Goal: Transaction & Acquisition: Purchase product/service

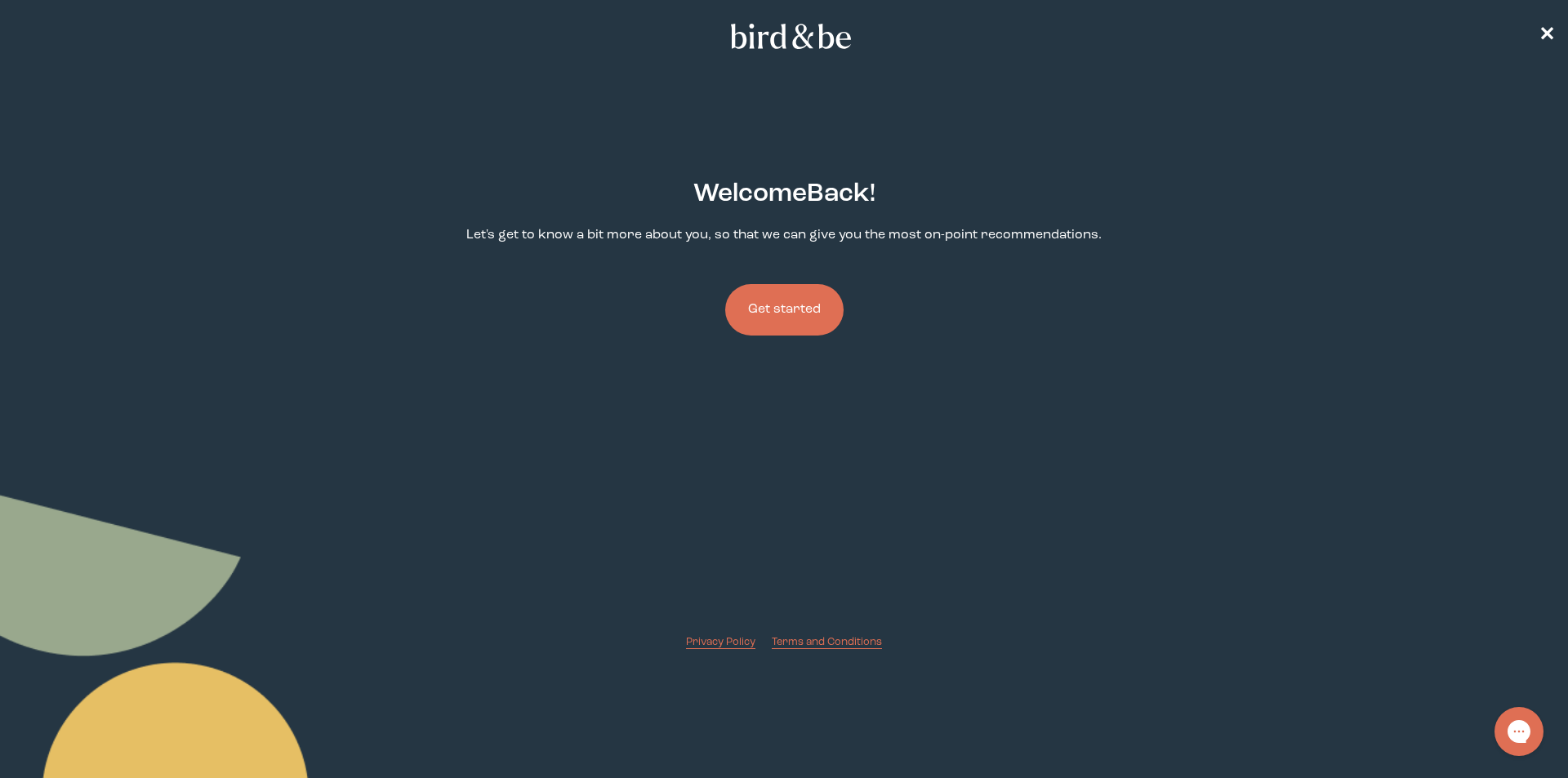
click at [766, 305] on button "Get started" at bounding box center [785, 310] width 118 height 52
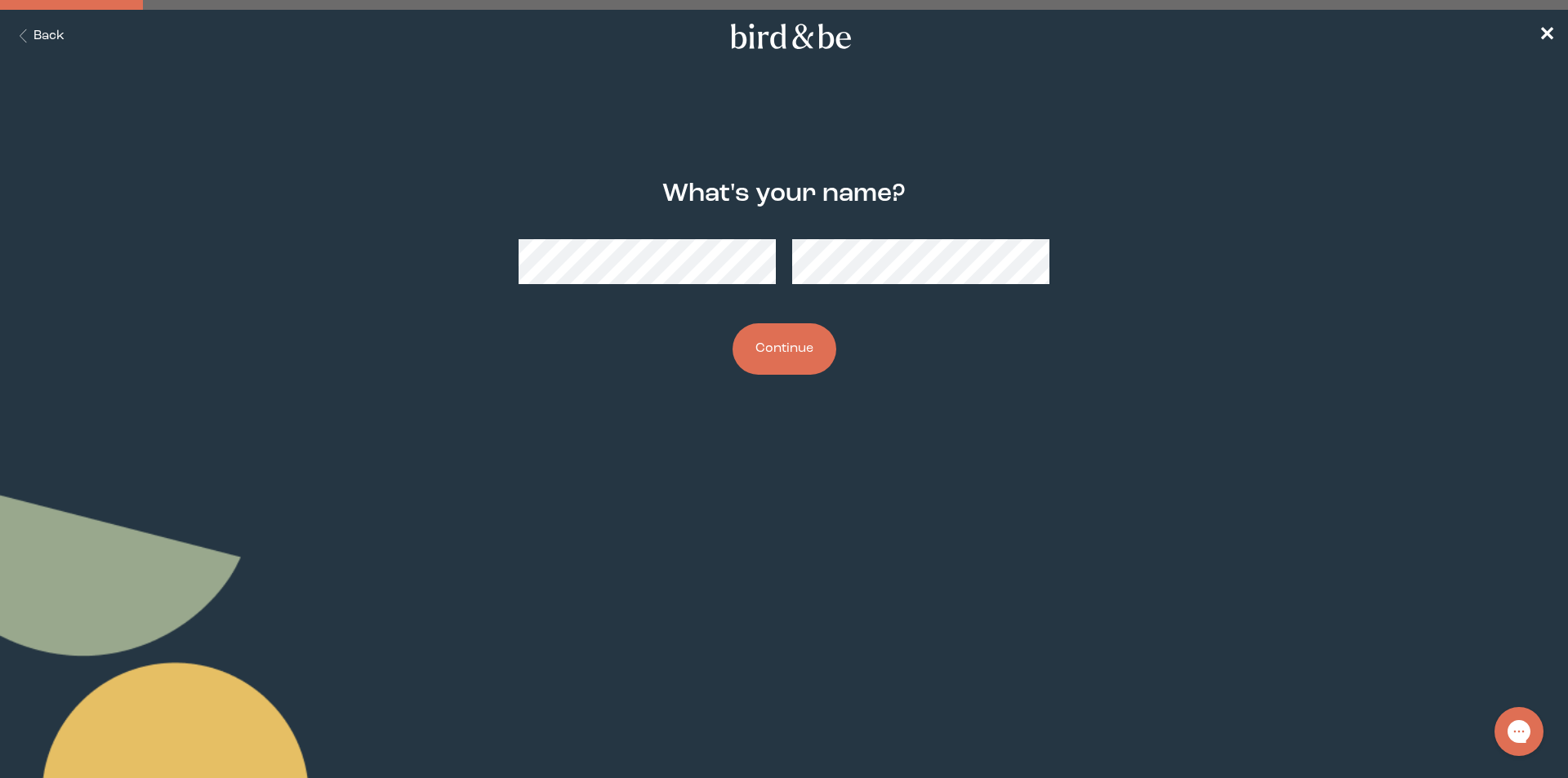
click at [781, 357] on button "Continue" at bounding box center [785, 349] width 104 height 52
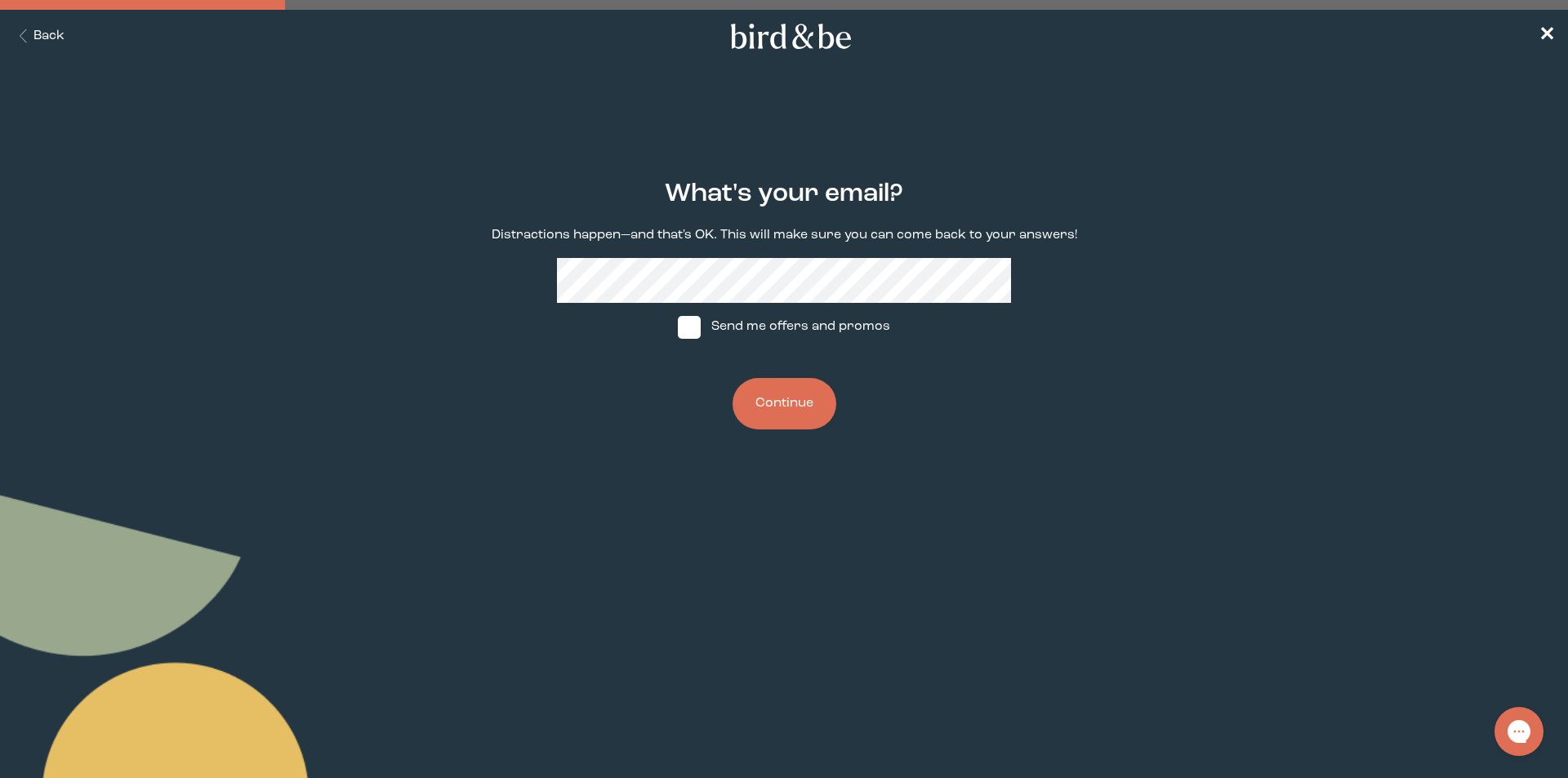
click at [792, 411] on button "Continue" at bounding box center [785, 403] width 104 height 52
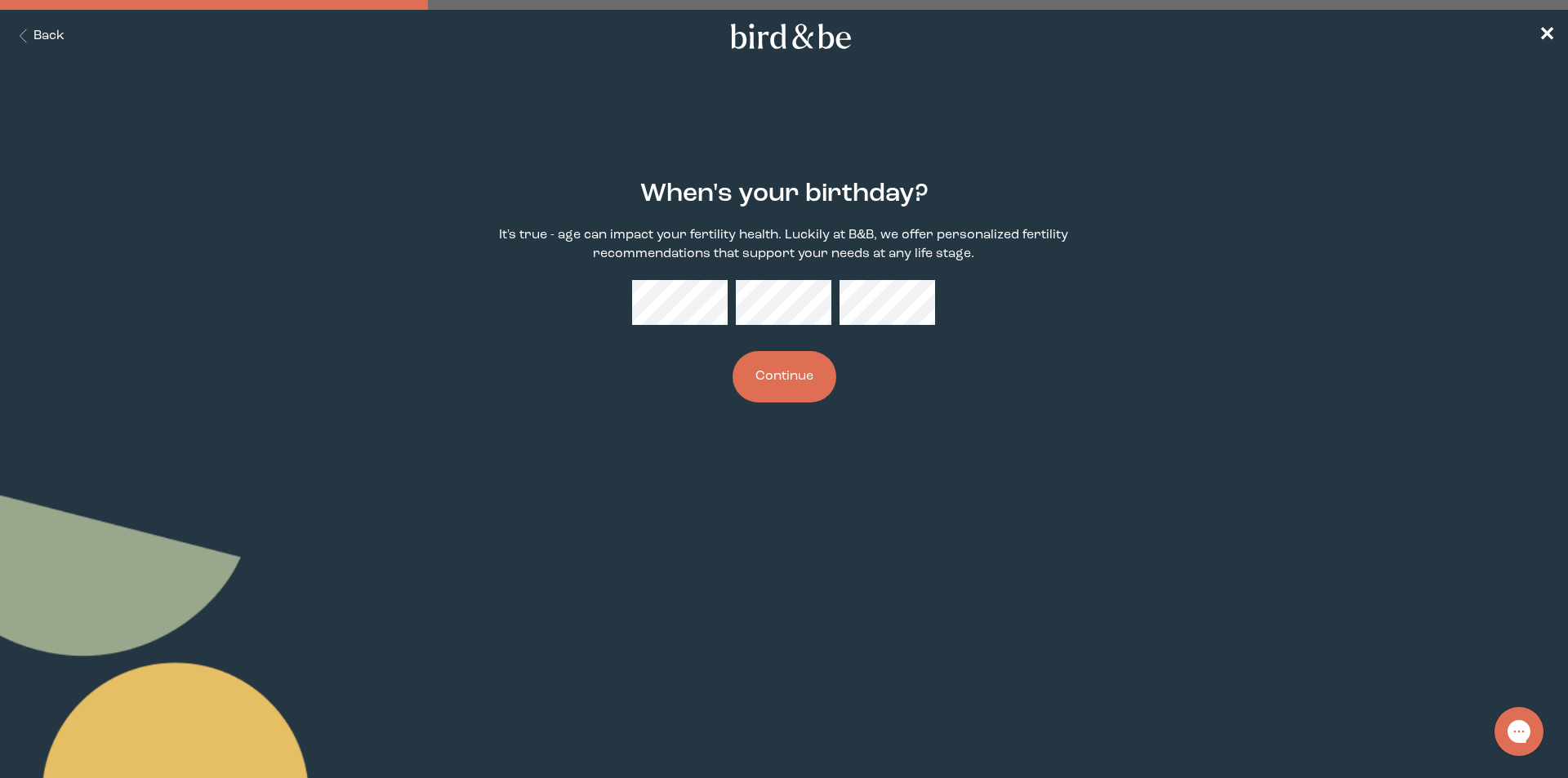
click at [770, 362] on button "Continue" at bounding box center [785, 376] width 104 height 52
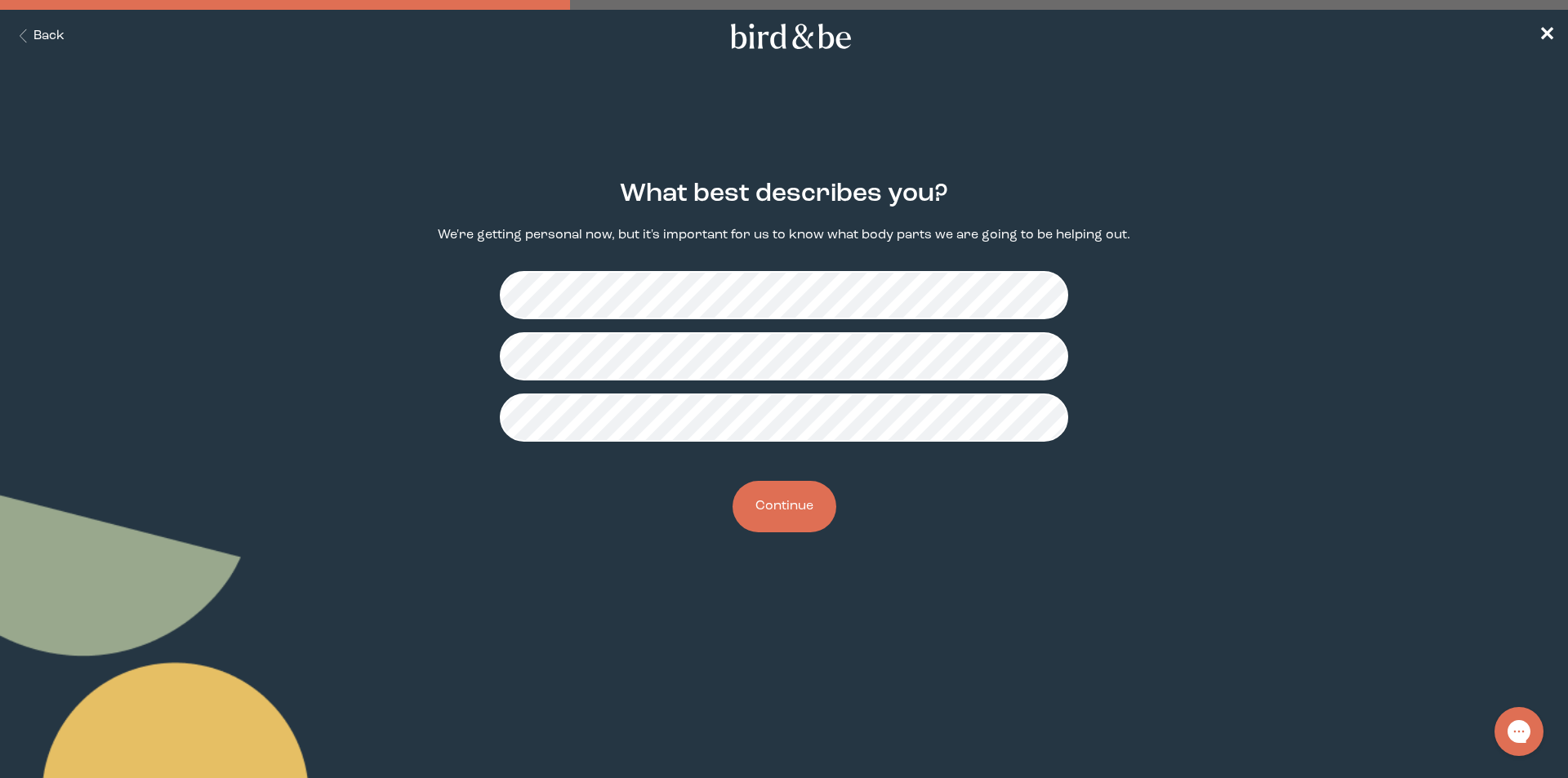
click at [789, 513] on button "Continue" at bounding box center [785, 506] width 104 height 52
click at [788, 518] on button "Continue" at bounding box center [785, 506] width 104 height 52
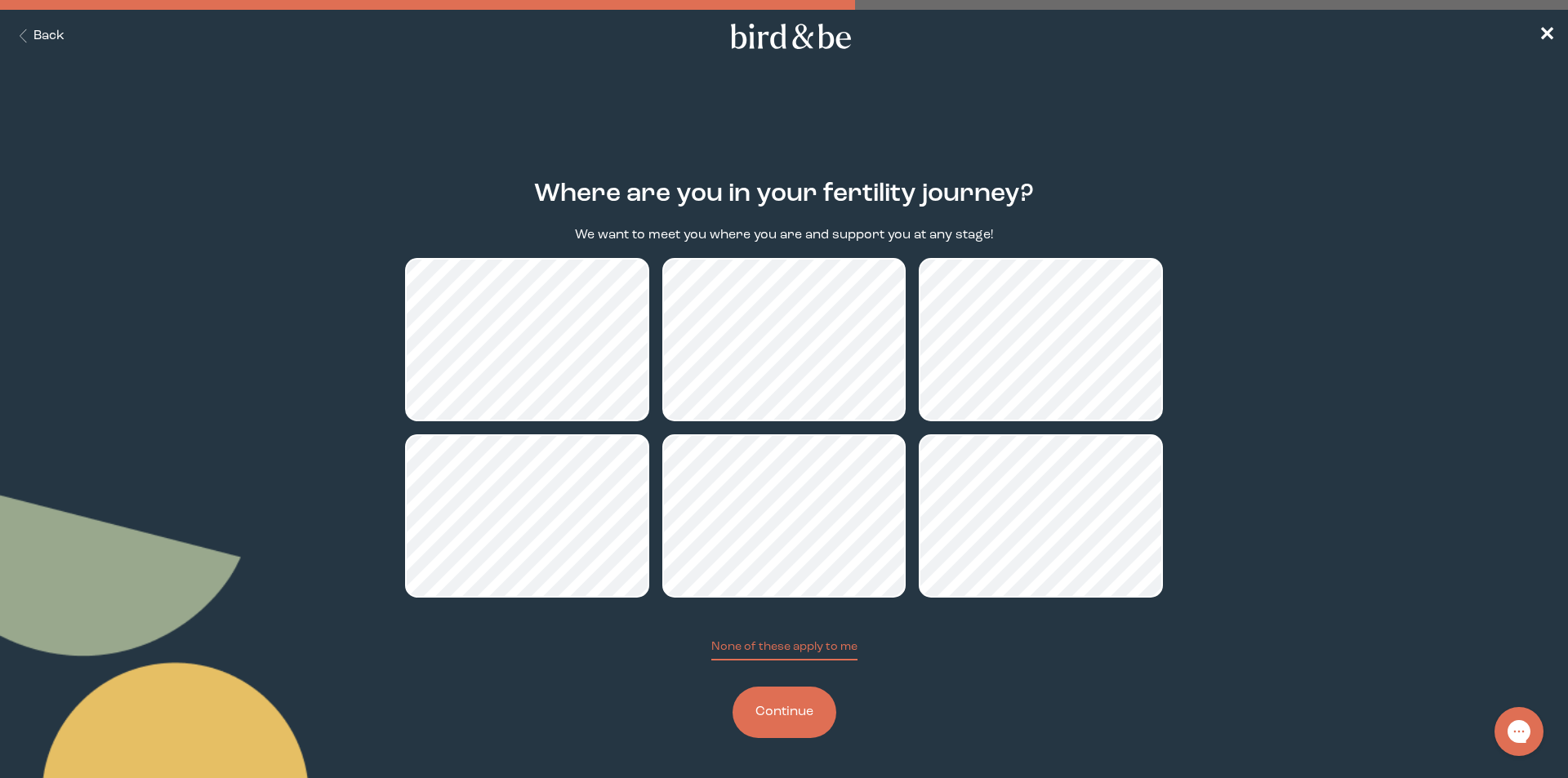
click at [787, 703] on button "Continue" at bounding box center [785, 712] width 104 height 52
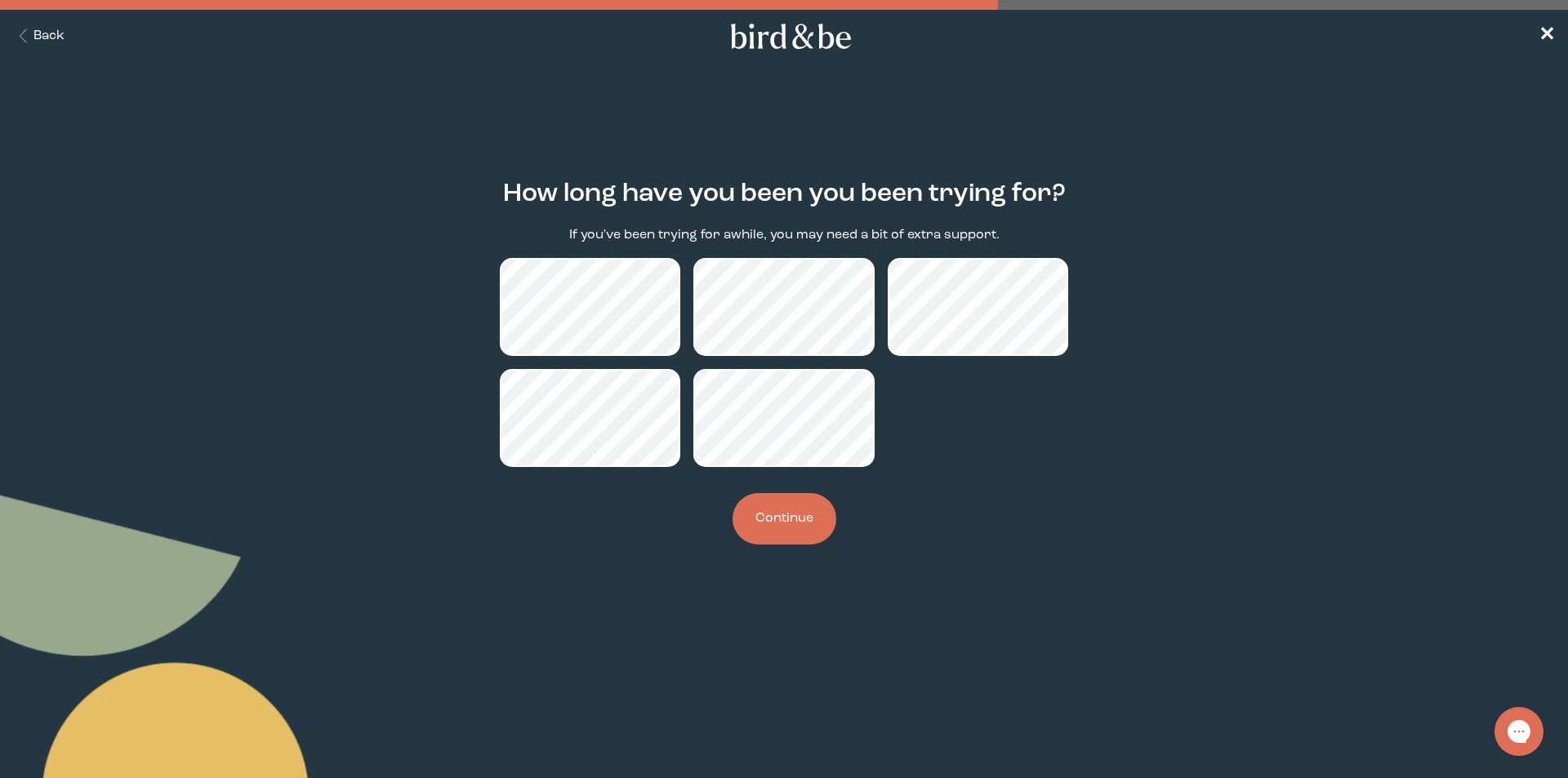
click at [788, 527] on button "Continue" at bounding box center [785, 518] width 104 height 52
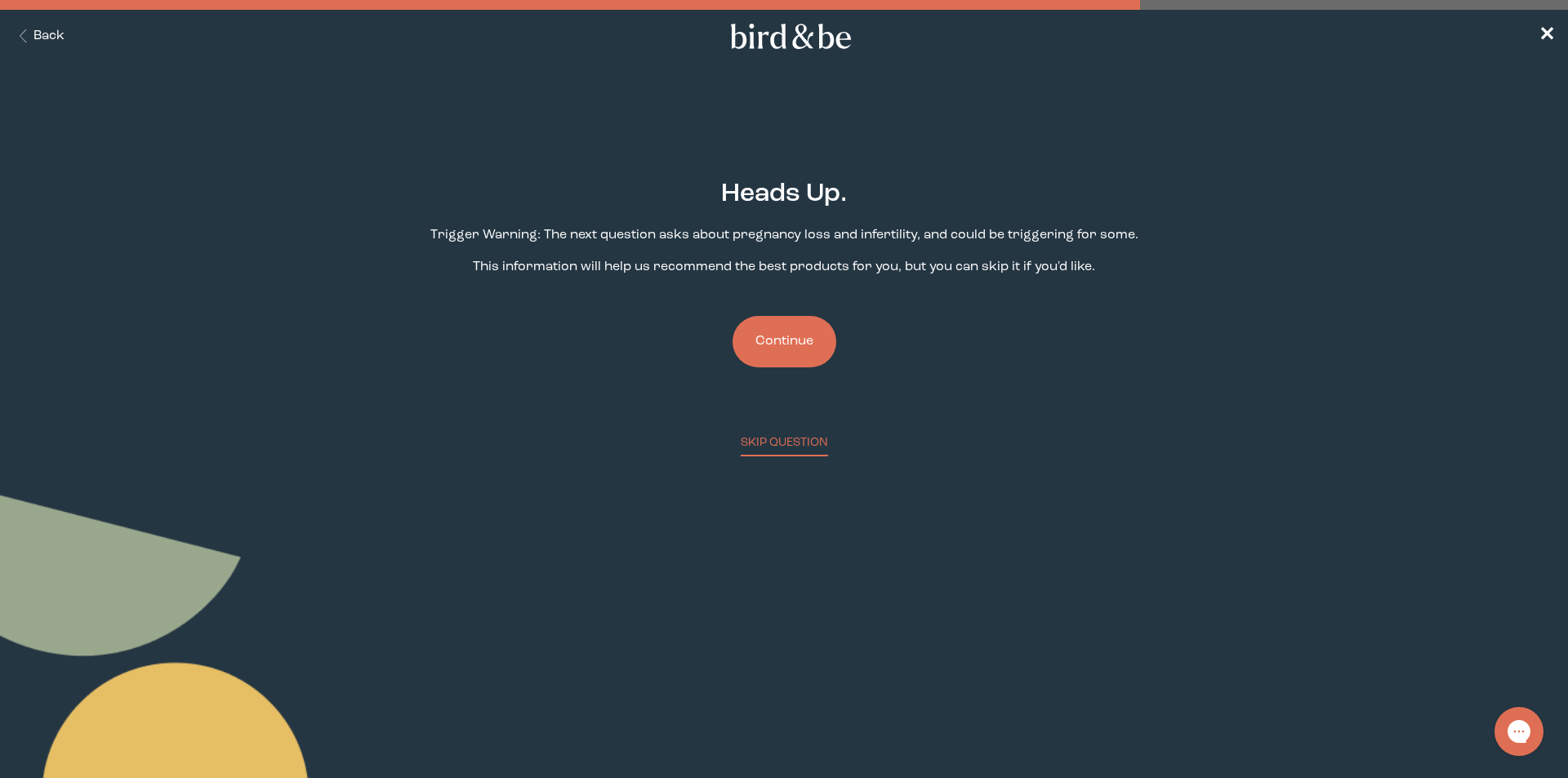
click at [802, 354] on button "Continue" at bounding box center [785, 342] width 104 height 52
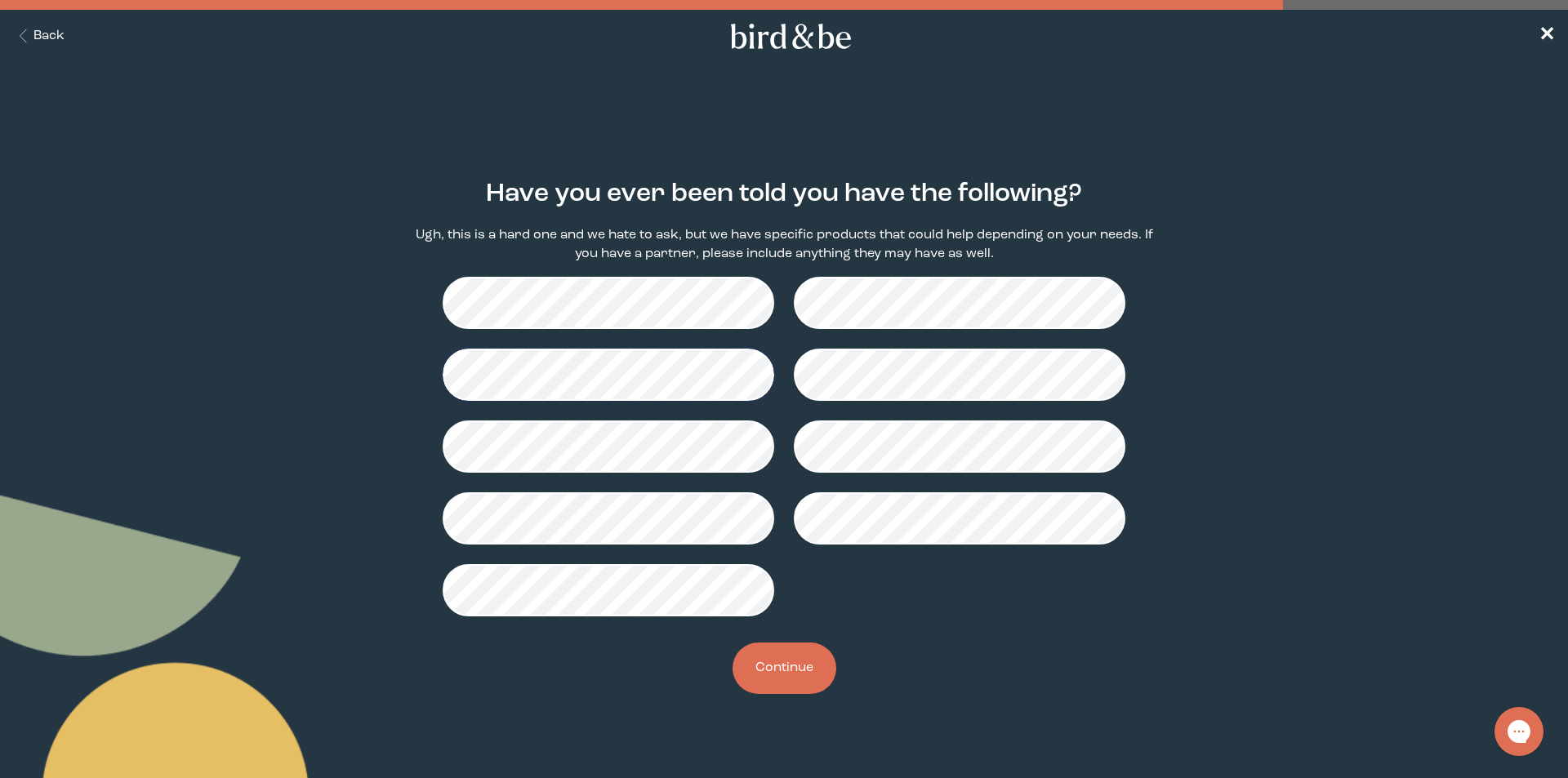
click at [792, 681] on button "Continue" at bounding box center [785, 668] width 104 height 52
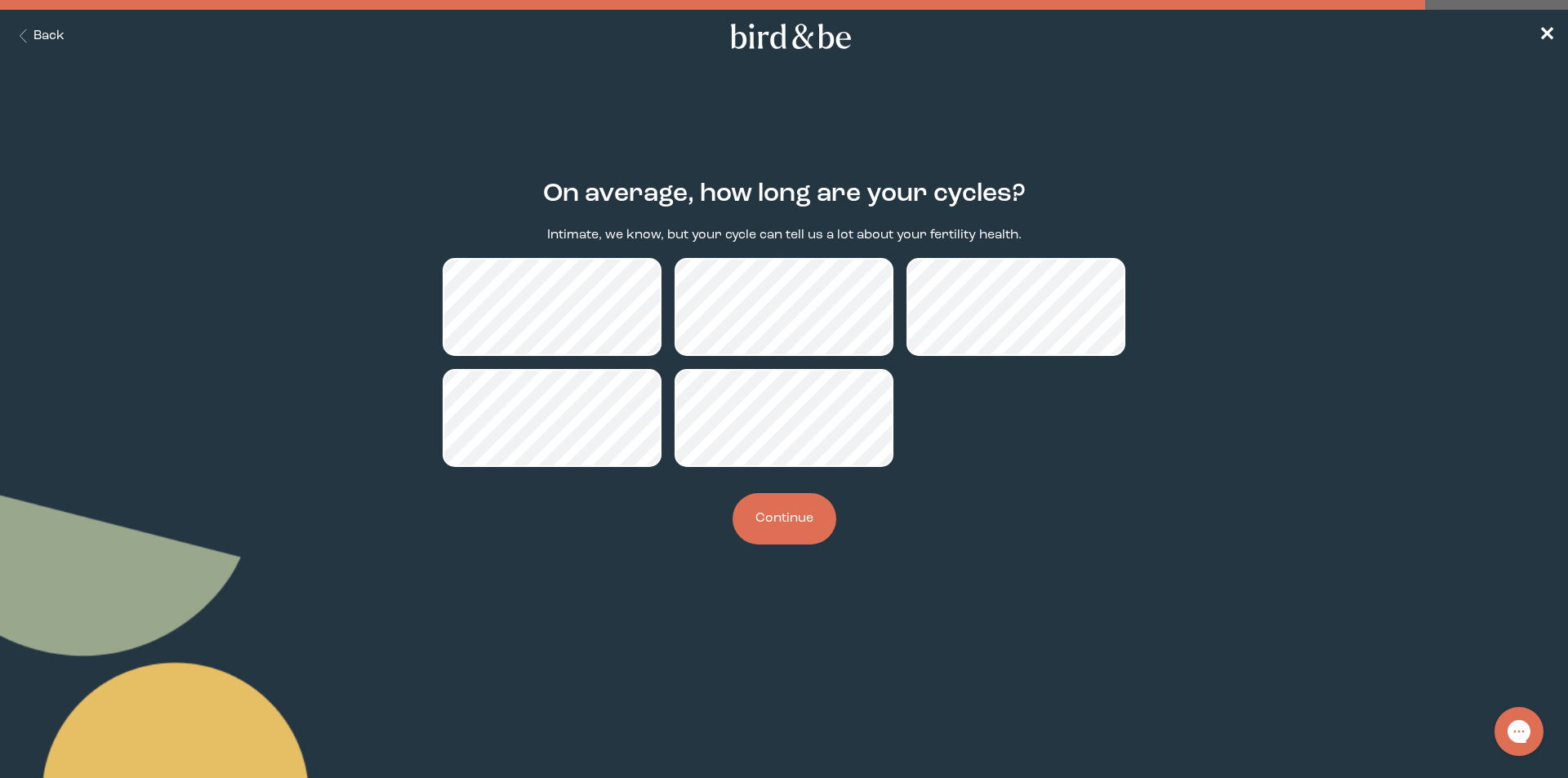
click at [802, 523] on button "Continue" at bounding box center [785, 518] width 104 height 52
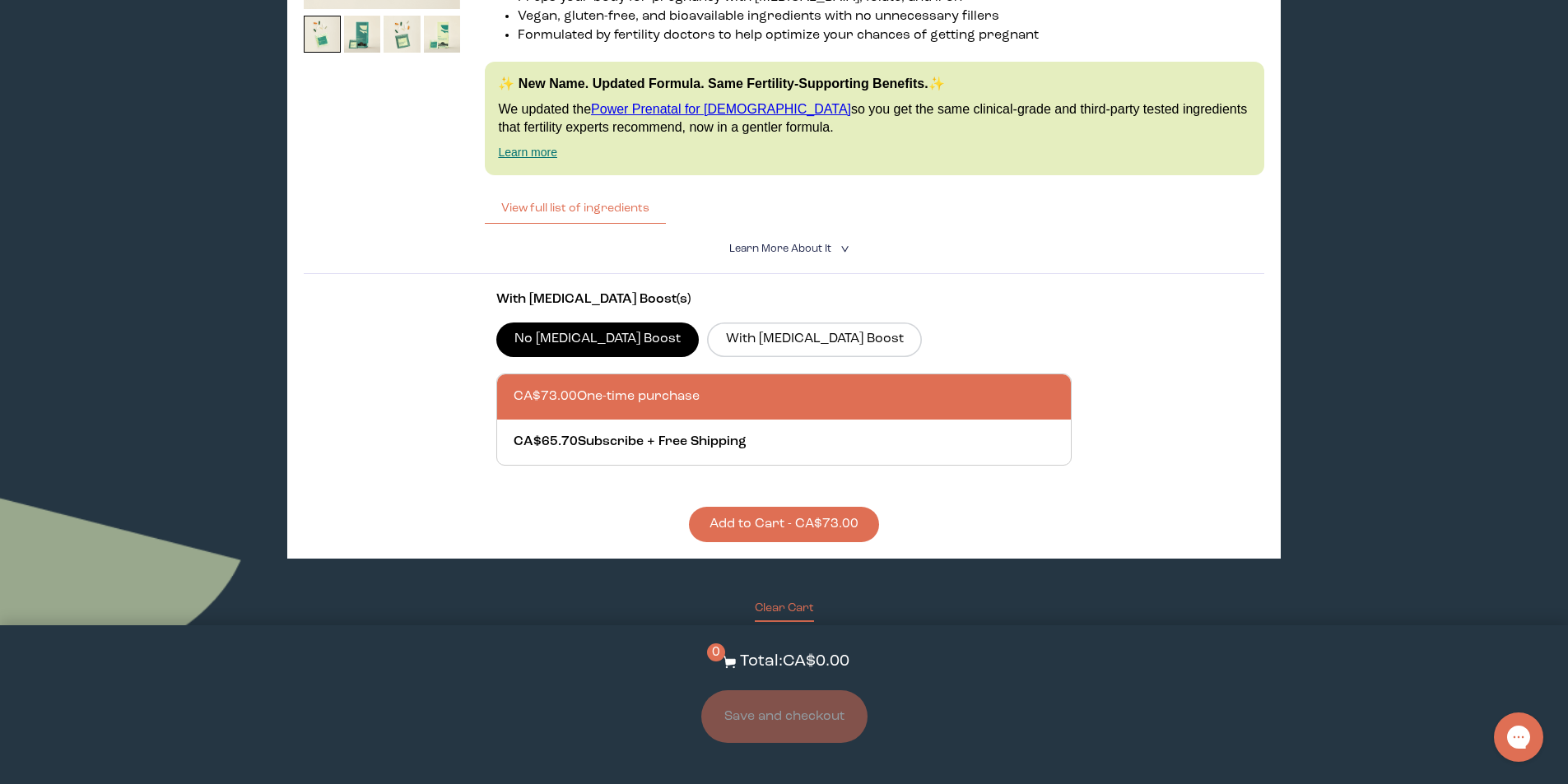
scroll to position [4032, 0]
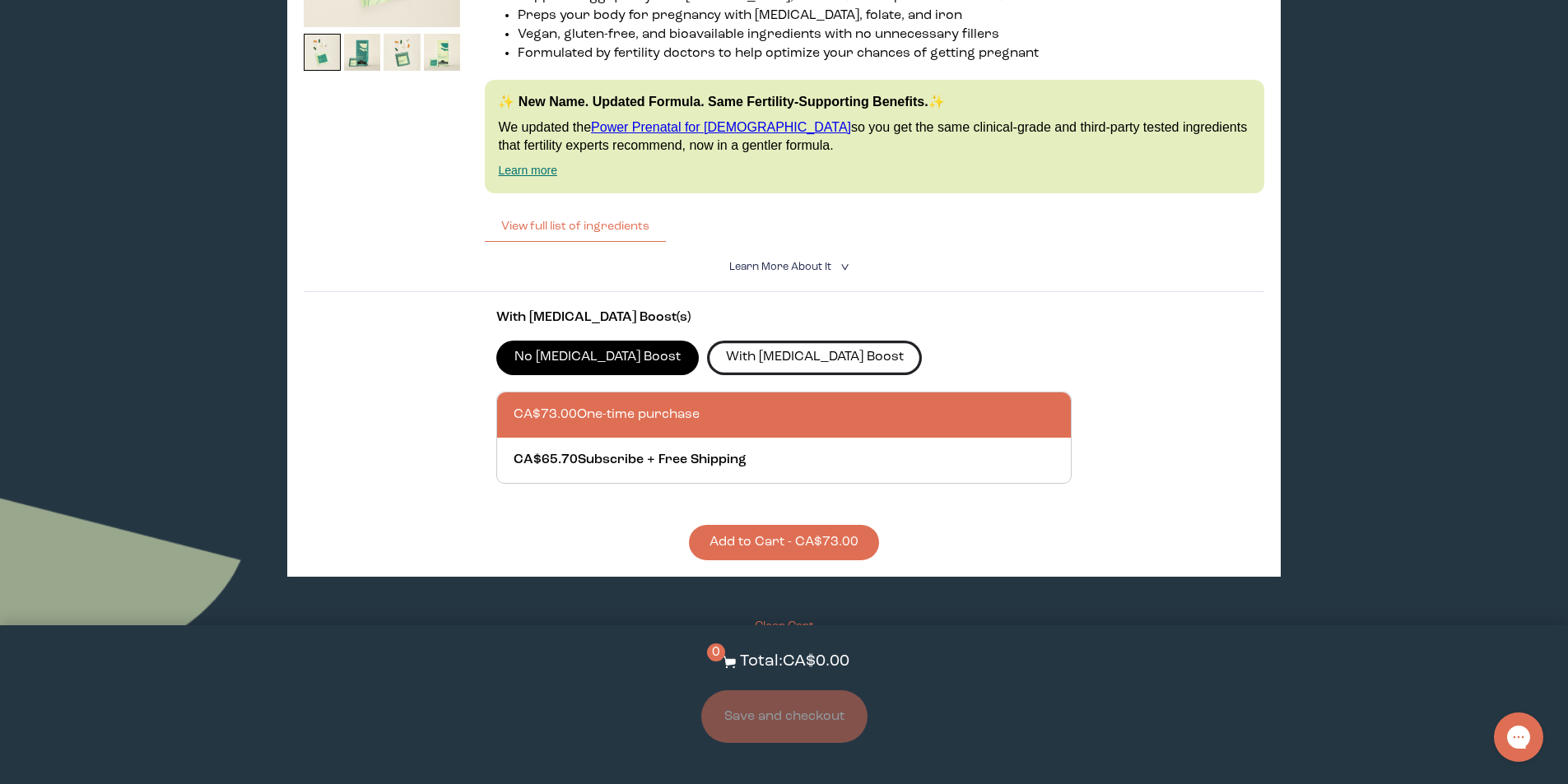
click at [707, 341] on label "With [MEDICAL_DATA] Boost" at bounding box center [814, 358] width 214 height 35
click at [0, 0] on input "With [MEDICAL_DATA] Boost" at bounding box center [0, 0] width 0 height 0
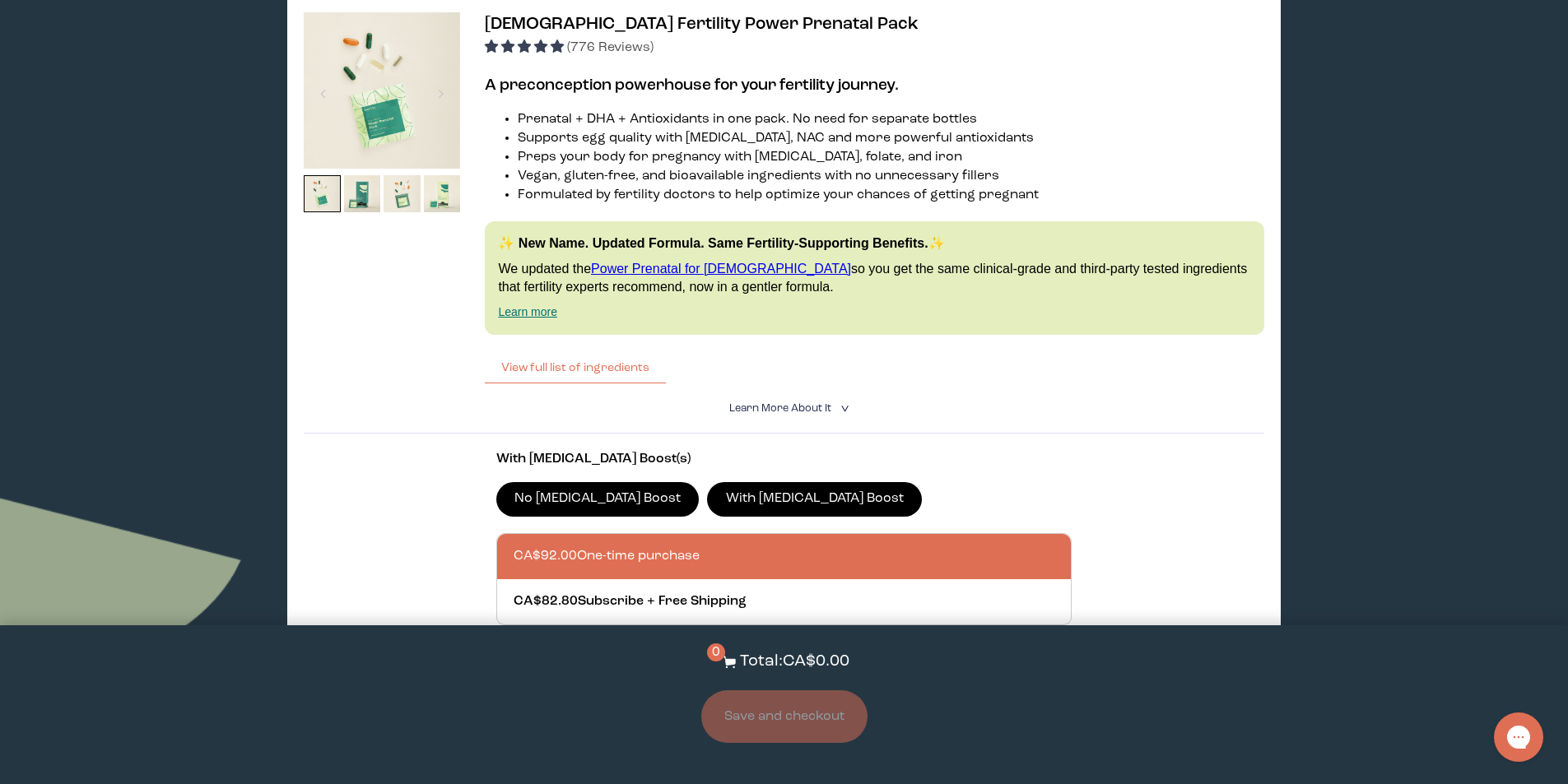
scroll to position [3868, 0]
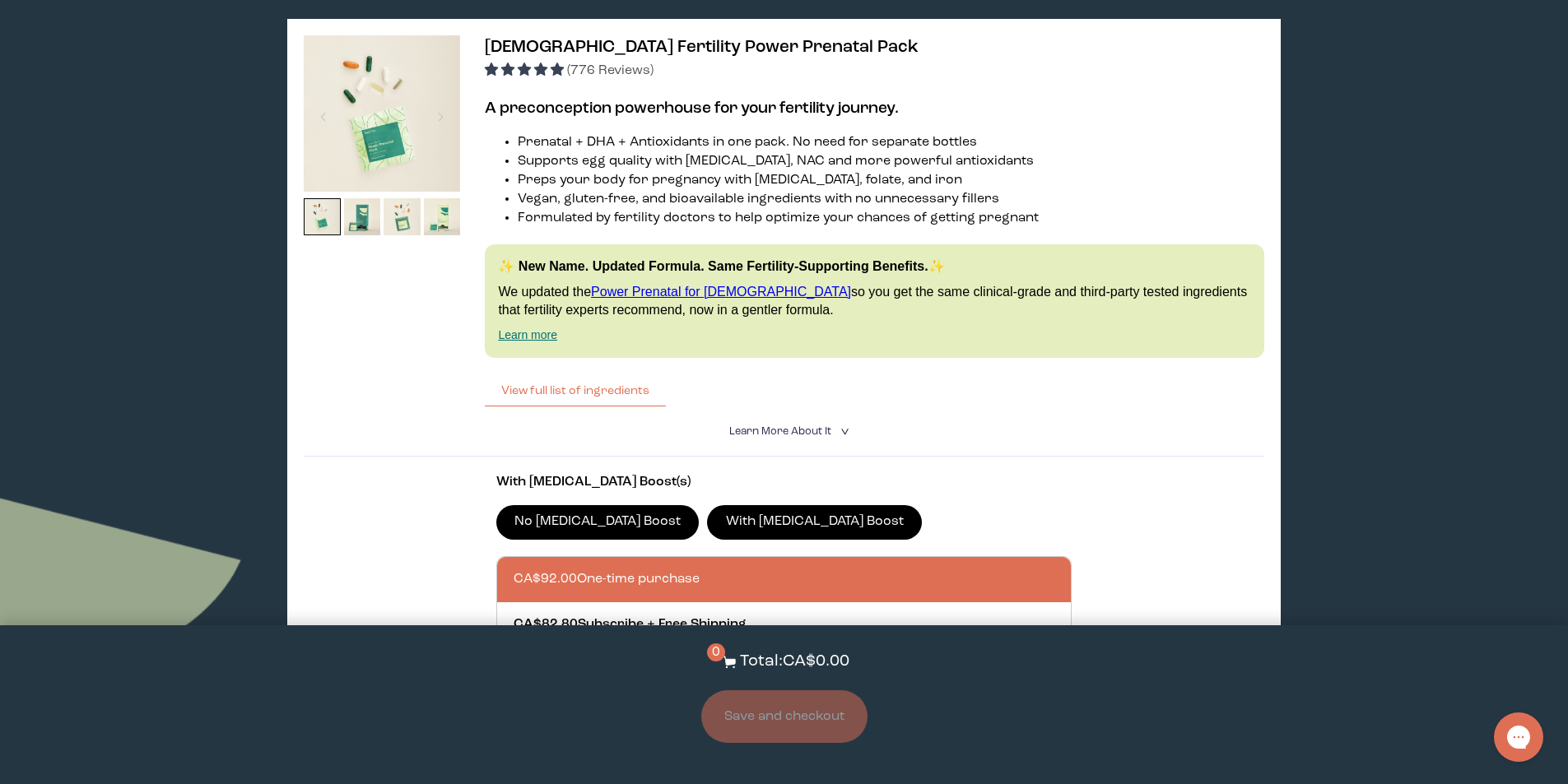
click at [783, 426] on span "Learn More About it" at bounding box center [780, 431] width 102 height 11
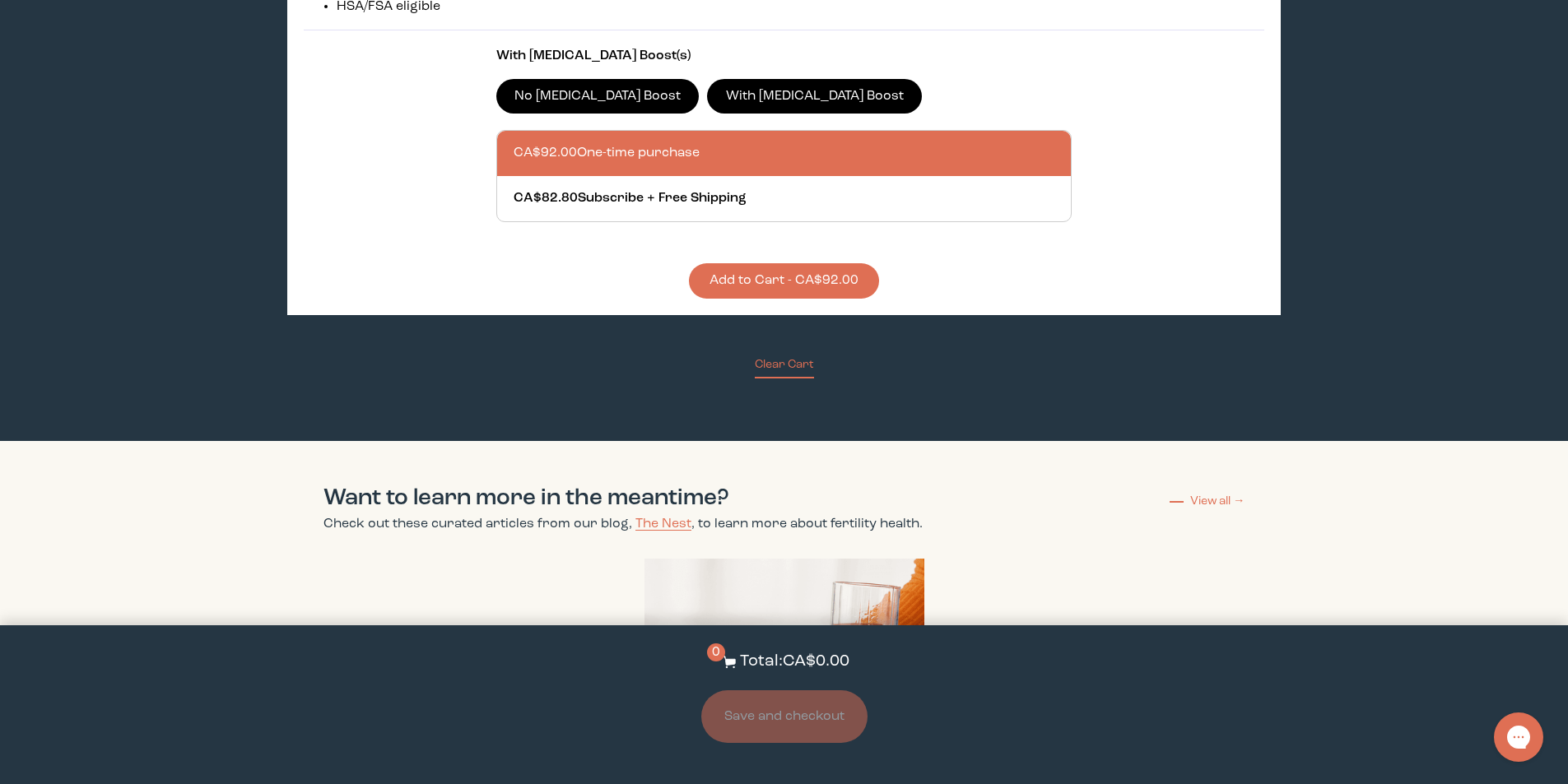
scroll to position [4608, 0]
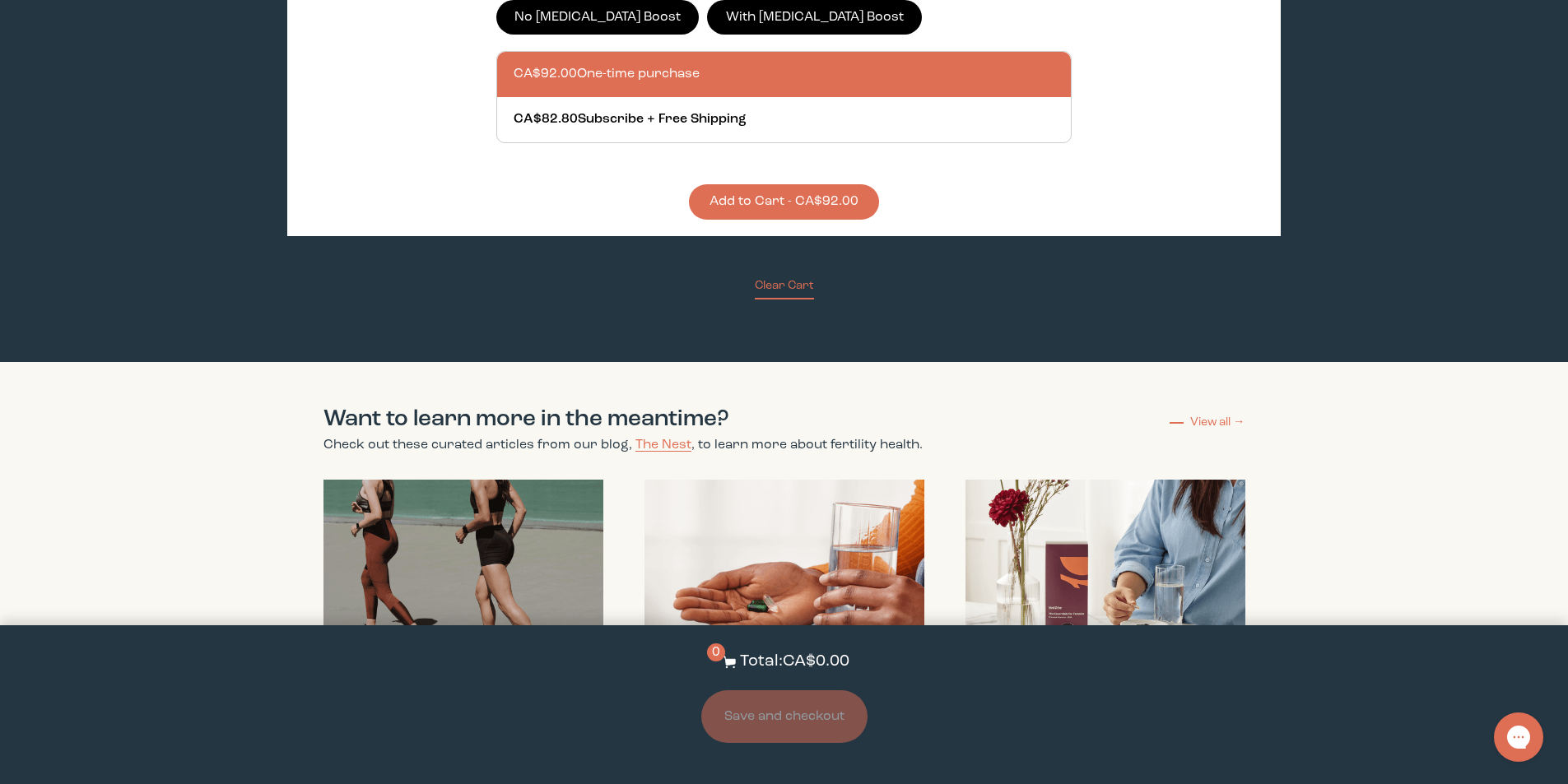
click at [748, 190] on button "Add to Cart - CA$92.00" at bounding box center [784, 202] width 190 height 36
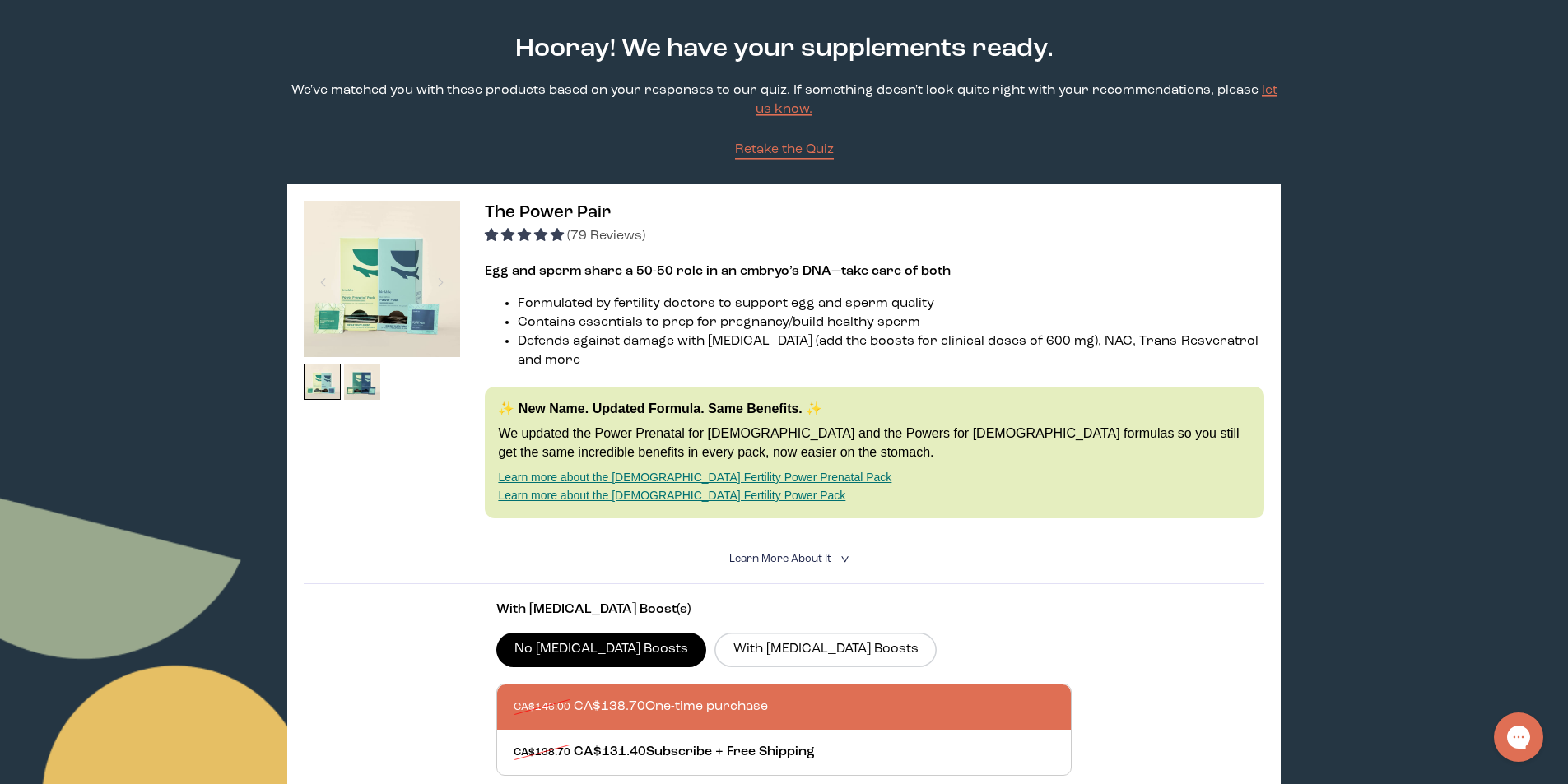
scroll to position [0, 0]
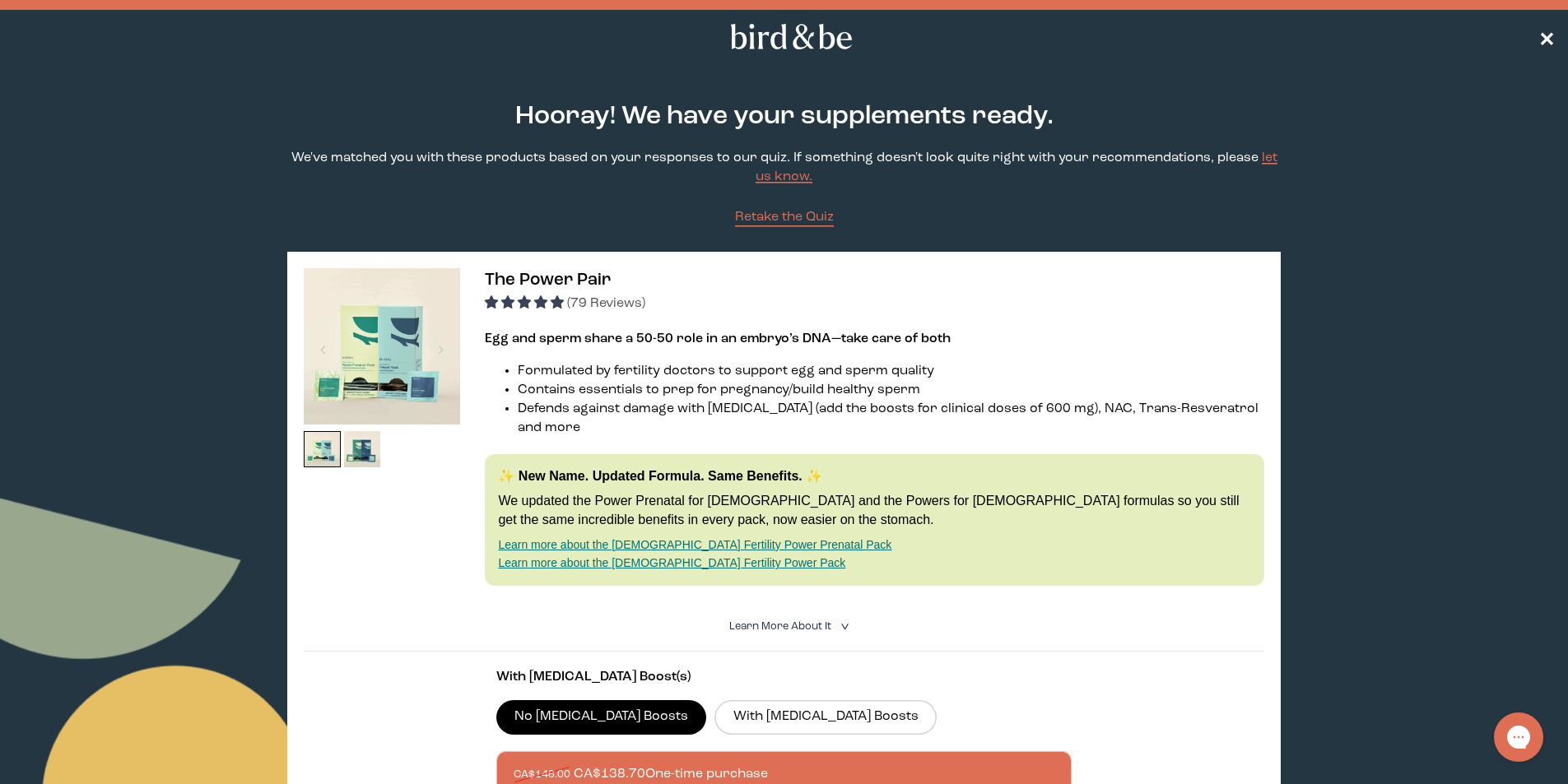
click at [1545, 45] on span "✕" at bounding box center [1546, 37] width 17 height 20
